Goal: Browse casually

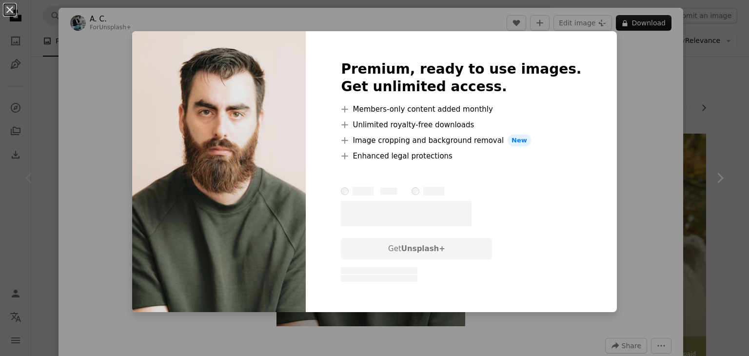
scroll to position [146, 0]
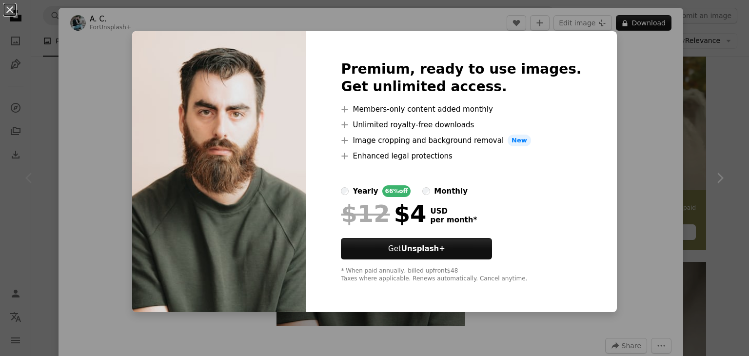
click at [605, 116] on div "An X shape Premium, ready to use images. Get unlimited access. A plus sign Memb…" at bounding box center [374, 178] width 749 height 356
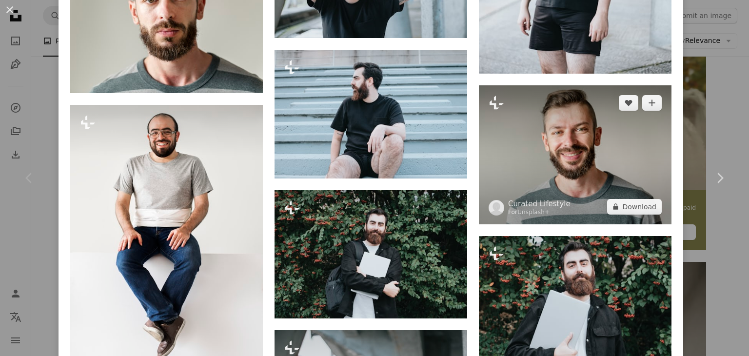
scroll to position [2190, 0]
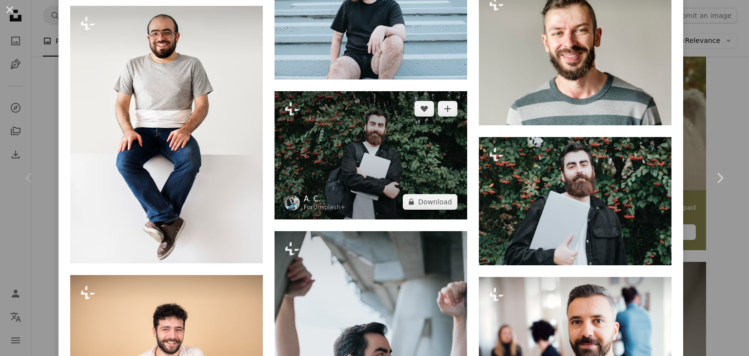
click at [305, 194] on link "A. C." at bounding box center [324, 199] width 41 height 10
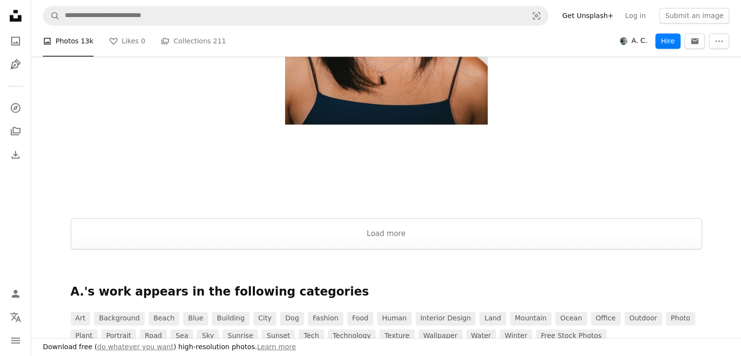
scroll to position [1462, 0]
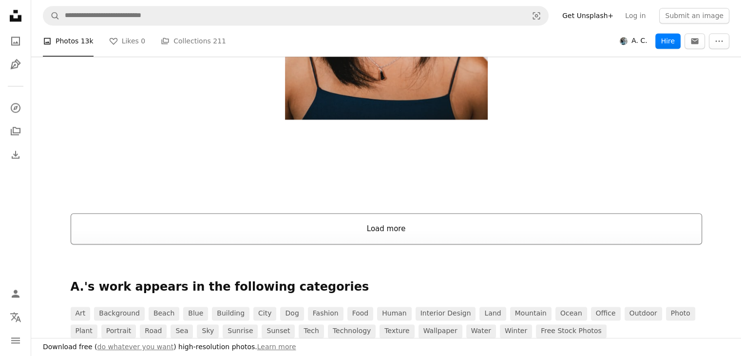
click at [324, 226] on button "Load more" at bounding box center [387, 228] width 632 height 31
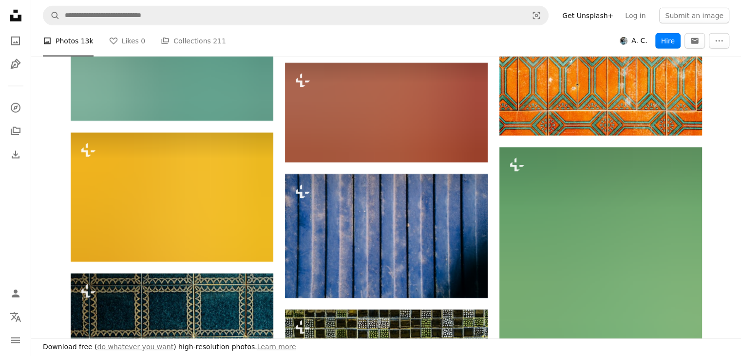
scroll to position [14040, 0]
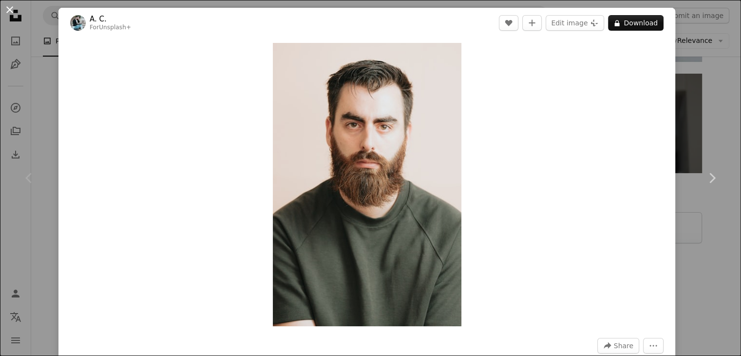
scroll to position [146, 0]
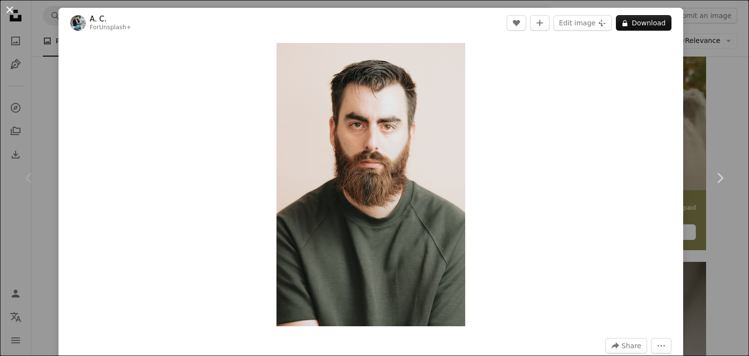
click at [4, 10] on button "An X shape" at bounding box center [10, 10] width 12 height 12
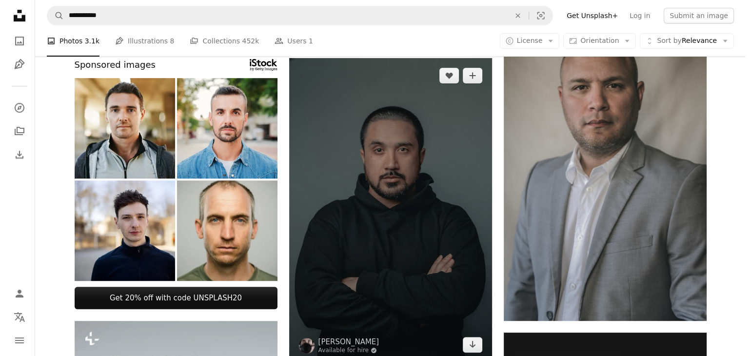
scroll to position [390, 0]
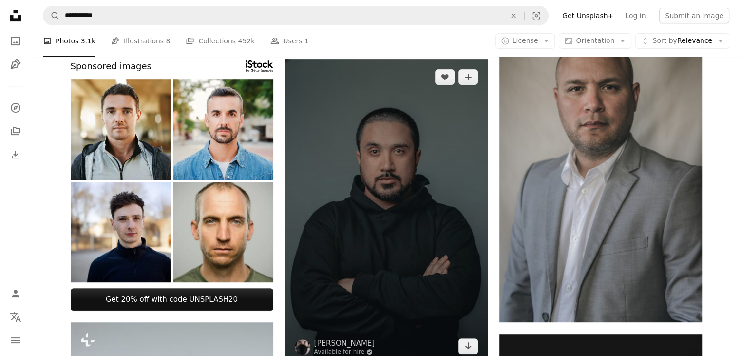
click at [391, 197] on img at bounding box center [386, 211] width 203 height 304
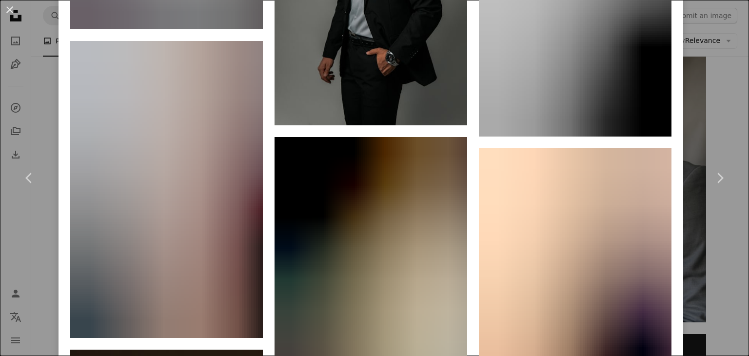
scroll to position [4120, 0]
